Goal: Task Accomplishment & Management: Use online tool/utility

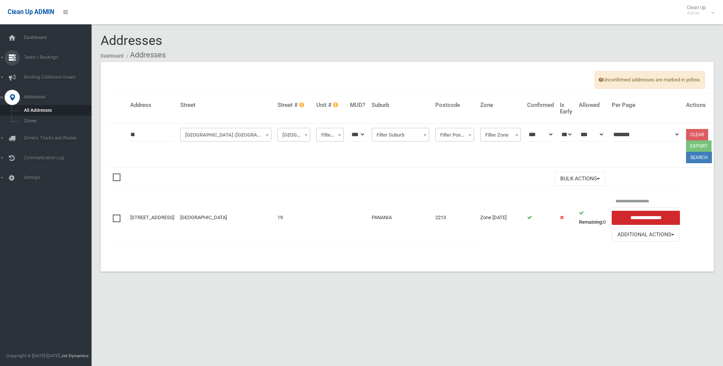
click at [45, 56] on span "Tasks / Bookings" at bounding box center [59, 57] width 75 height 5
click at [34, 110] on link "Search" at bounding box center [48, 113] width 97 height 11
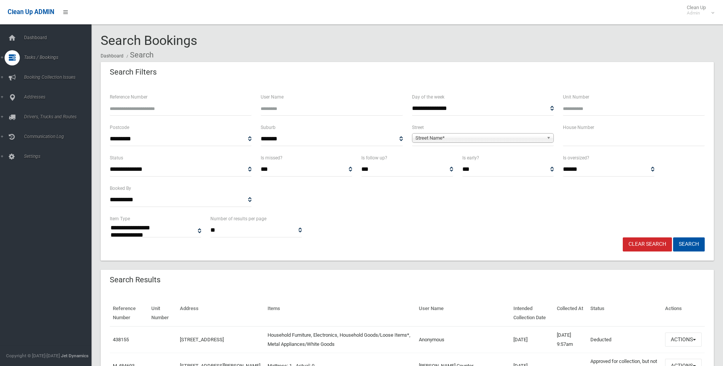
select select
click at [430, 136] on span "Street Name*" at bounding box center [479, 138] width 128 height 9
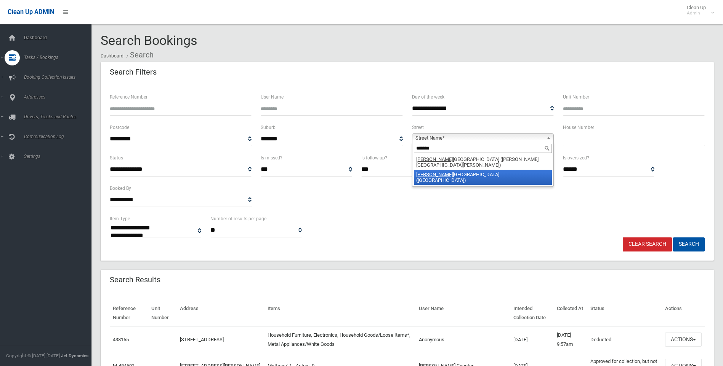
type input "*******"
click at [449, 170] on li "[PERSON_NAME][GEOGRAPHIC_DATA][PERSON_NAME] ([GEOGRAPHIC_DATA])" at bounding box center [483, 177] width 138 height 15
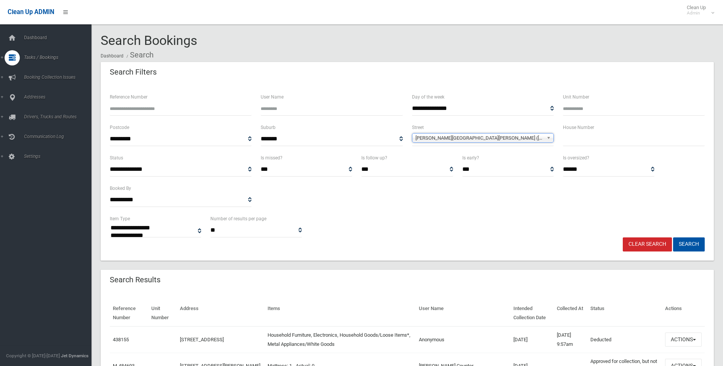
click at [571, 143] on input "text" at bounding box center [634, 139] width 142 height 14
type input "***"
click at [694, 244] on button "Search" at bounding box center [689, 245] width 32 height 14
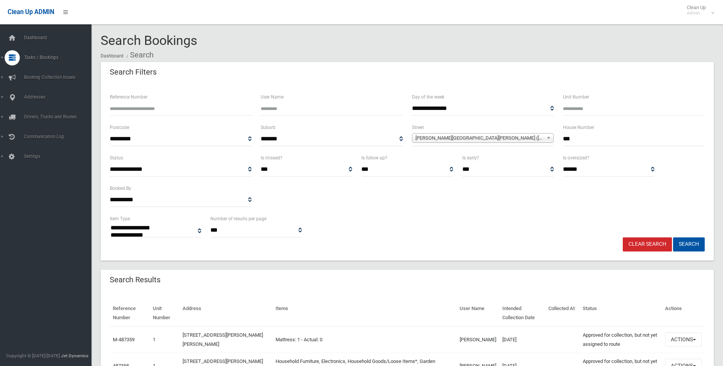
select select
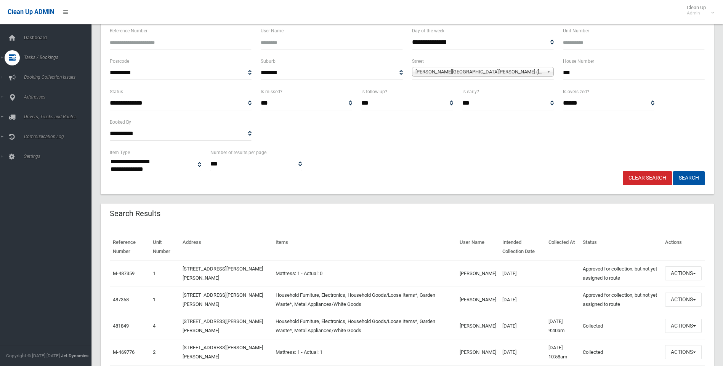
scroll to position [76, 0]
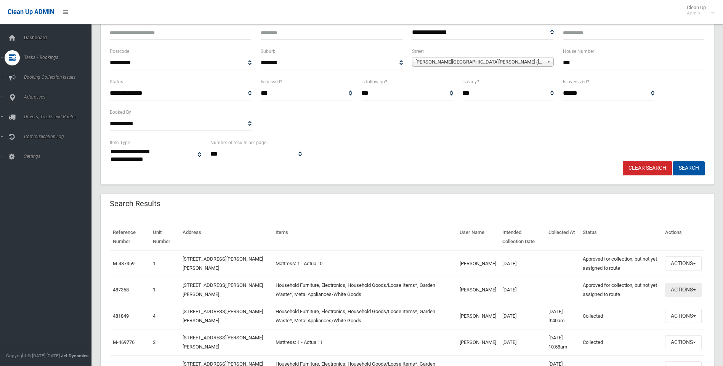
click at [694, 291] on button "Actions" at bounding box center [683, 290] width 37 height 14
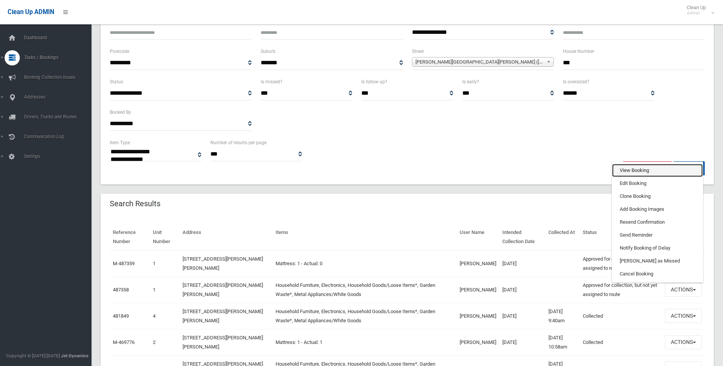
click at [636, 171] on link "View Booking" at bounding box center [657, 170] width 91 height 13
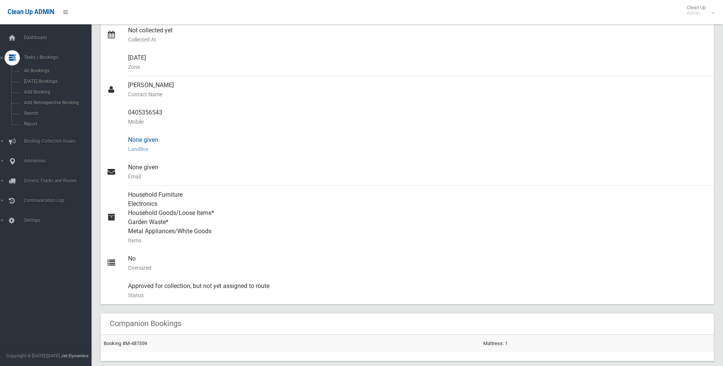
scroll to position [190, 0]
